Goal: Navigation & Orientation: Find specific page/section

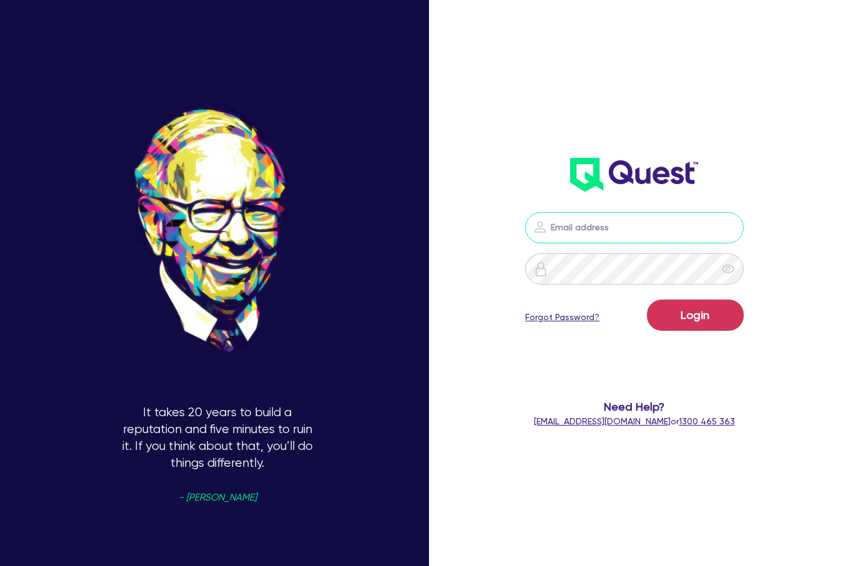
type input "[PERSON_NAME][EMAIL_ADDRESS][DOMAIN_NAME]"
click at [739, 325] on button "Login" at bounding box center [695, 315] width 97 height 31
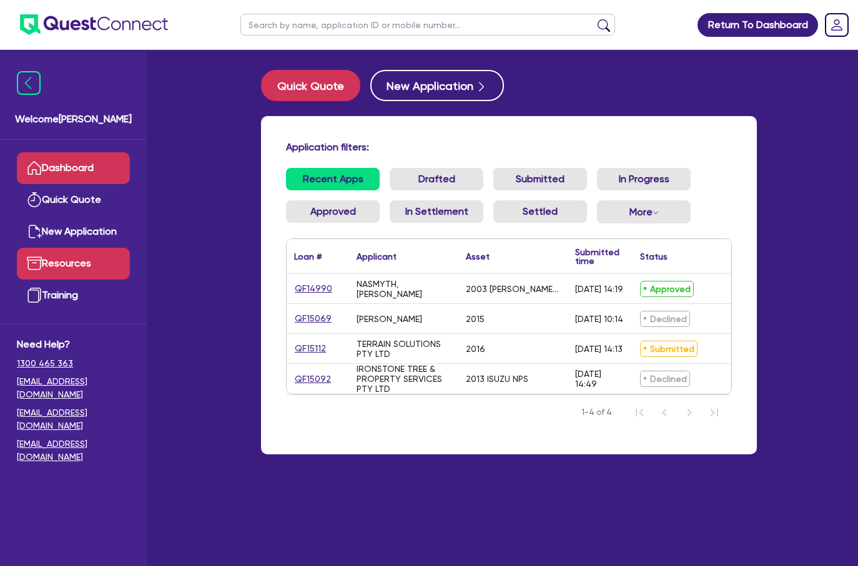
click at [70, 262] on link "Resources" at bounding box center [73, 264] width 113 height 32
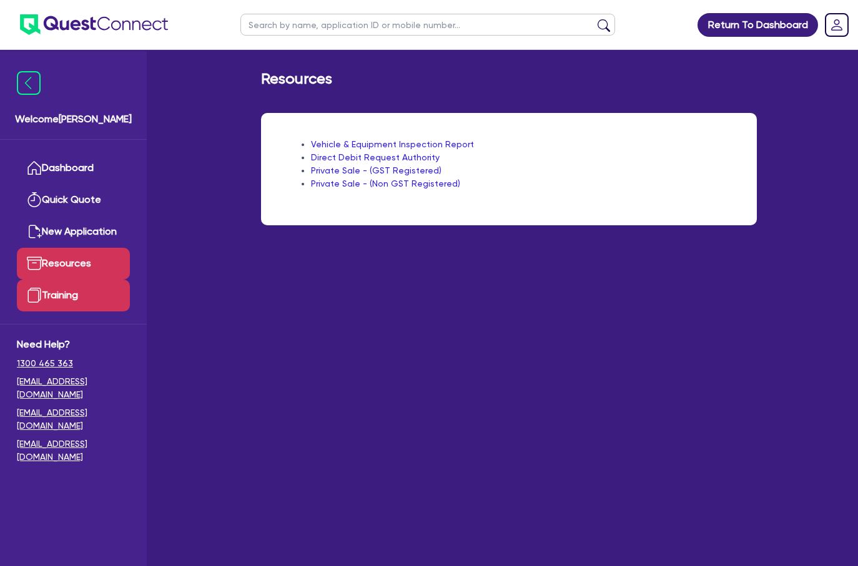
click at [60, 297] on link "Training" at bounding box center [73, 296] width 113 height 32
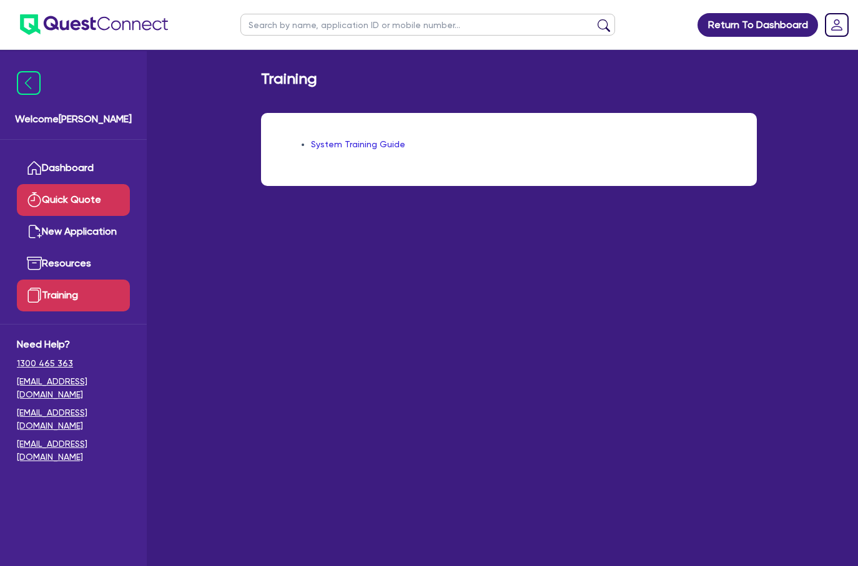
click at [66, 207] on link "Quick Quote" at bounding box center [73, 200] width 113 height 32
